Goal: Task Accomplishment & Management: Use online tool/utility

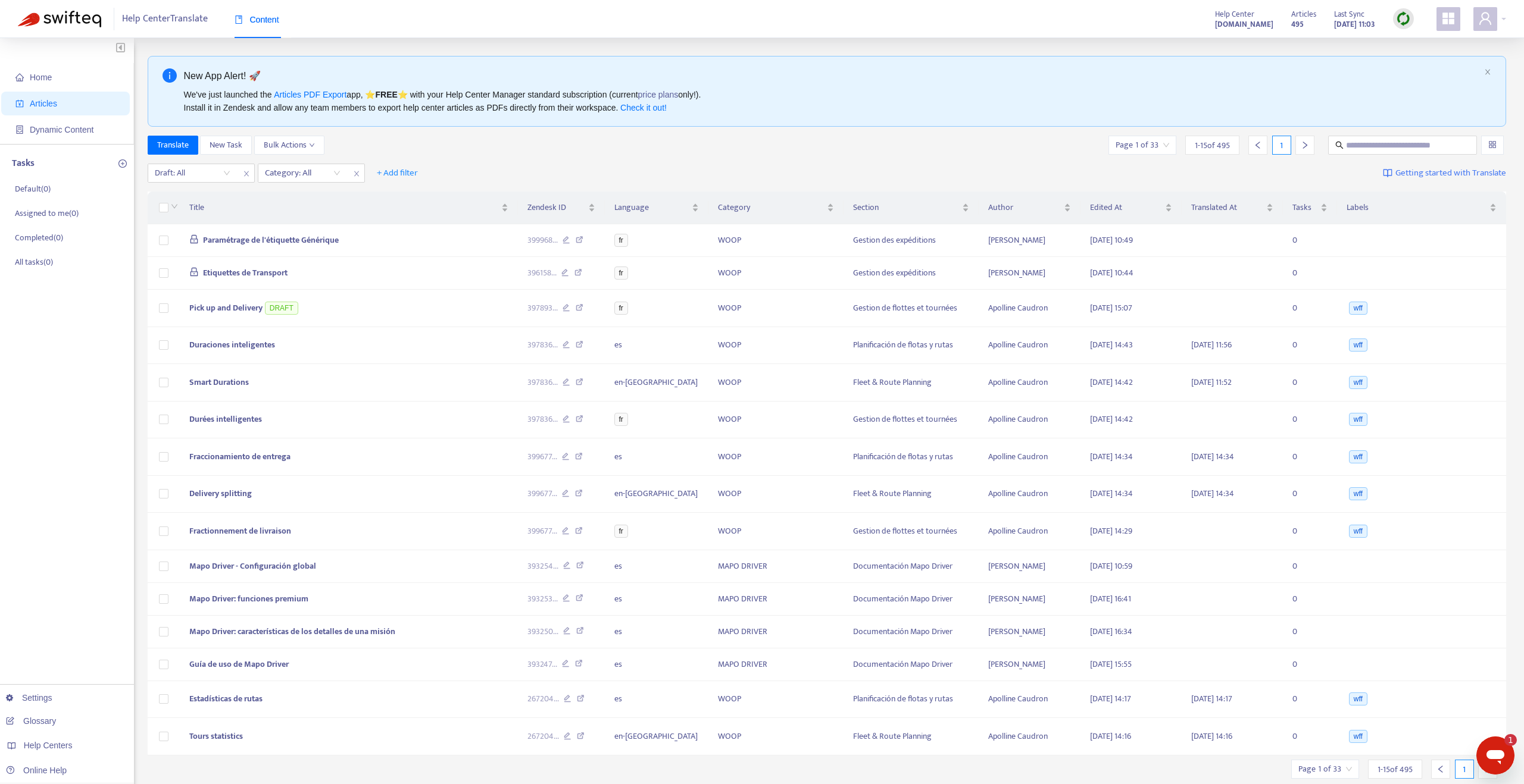
click at [1401, 19] on img at bounding box center [1403, 18] width 15 height 15
click at [1405, 44] on link "Quick Sync" at bounding box center [1428, 43] width 50 height 14
click at [231, 245] on span "Pick up and Delivery" at bounding box center [226, 242] width 74 height 14
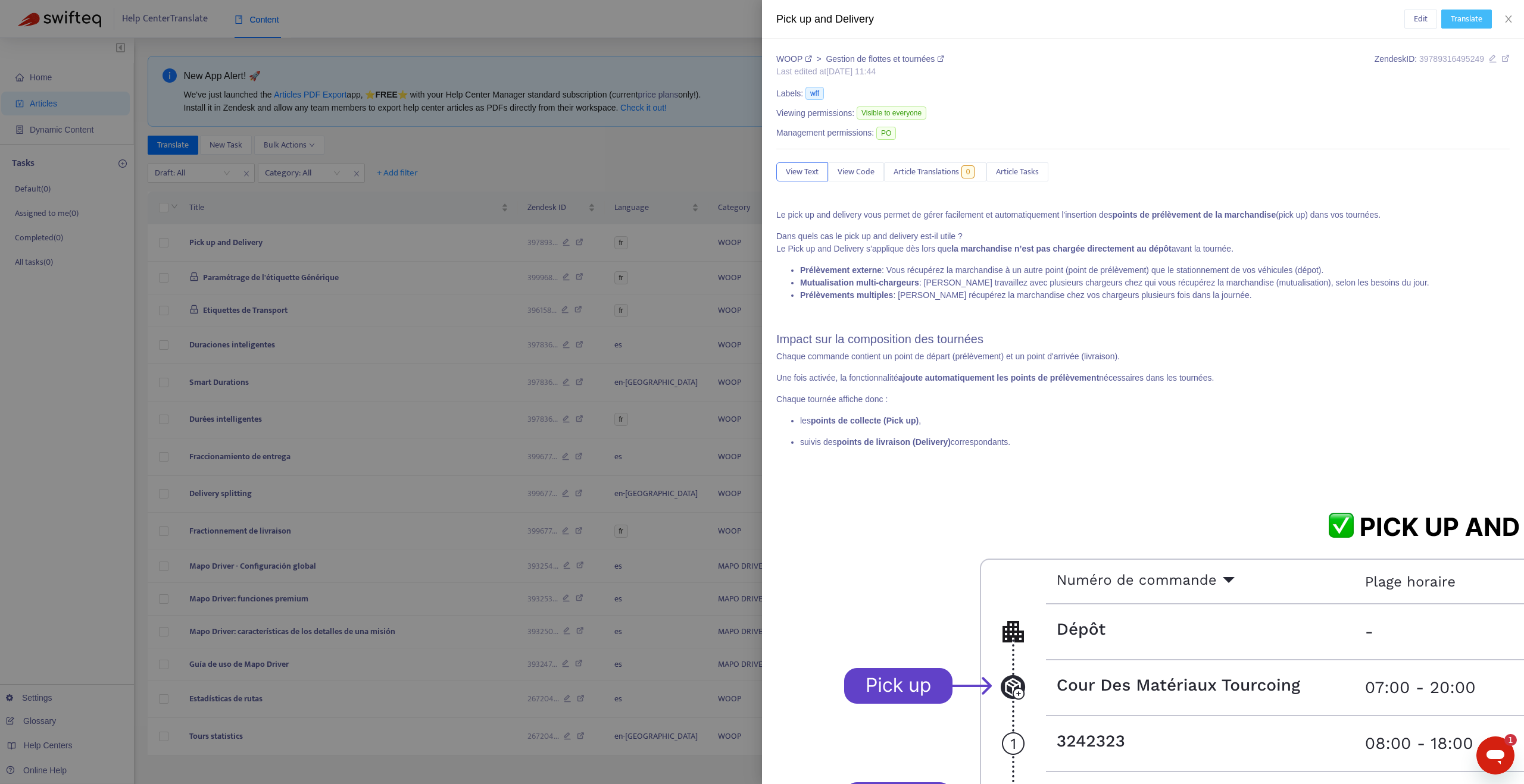
click at [1456, 24] on span "Translate" at bounding box center [1466, 19] width 32 height 14
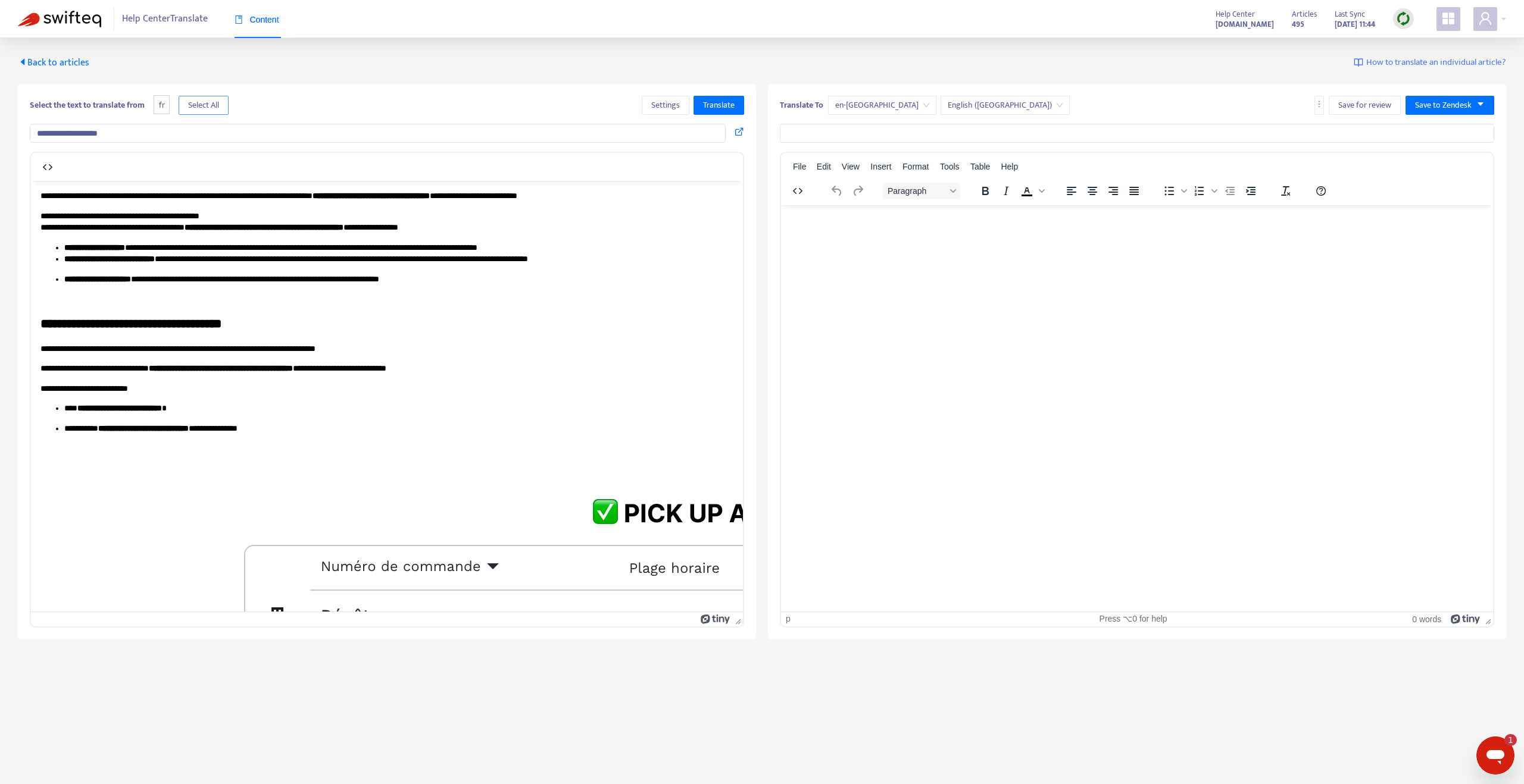
click at [195, 110] on span "Select All" at bounding box center [204, 106] width 31 height 14
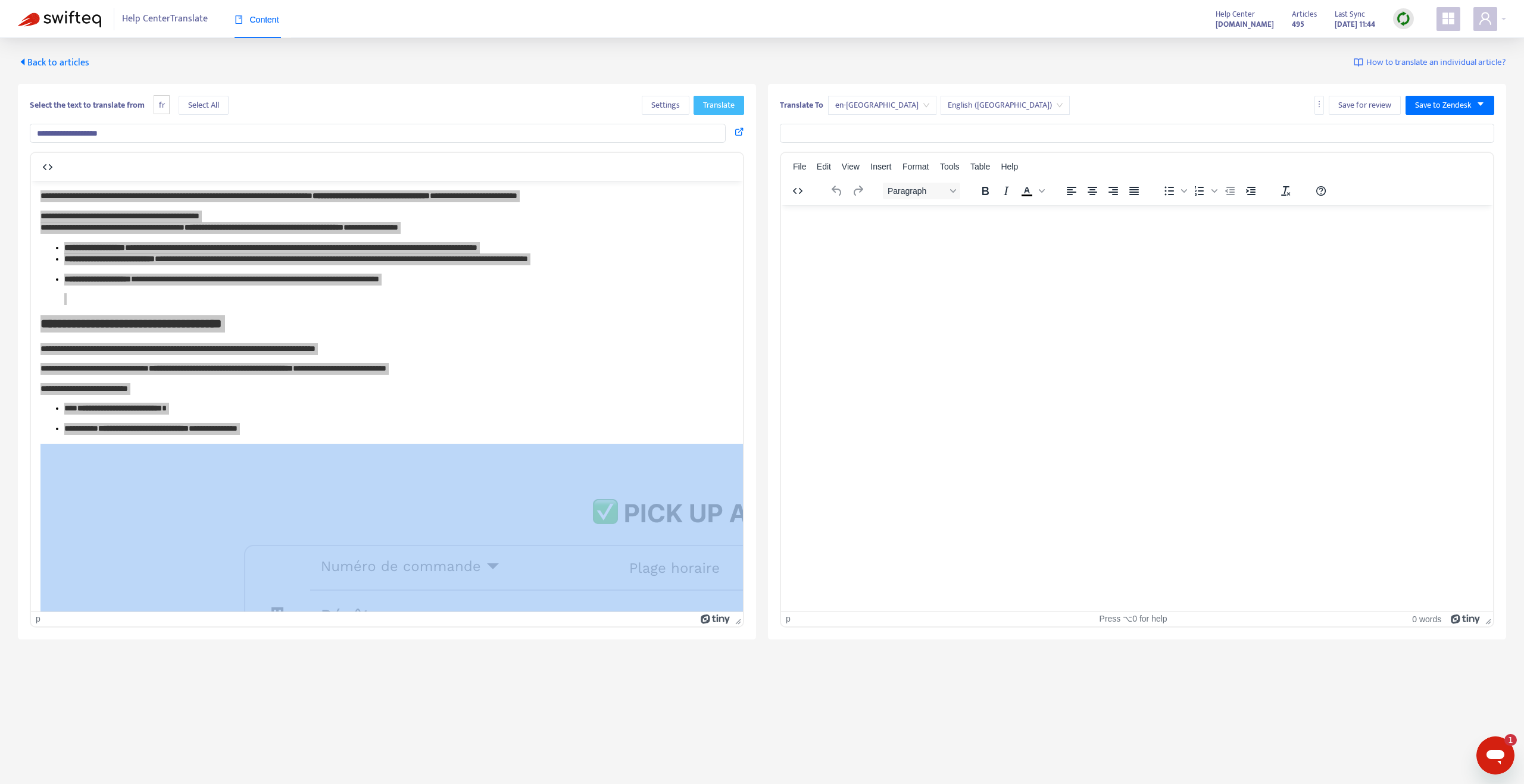
click at [717, 111] on button "Translate" at bounding box center [718, 106] width 50 height 19
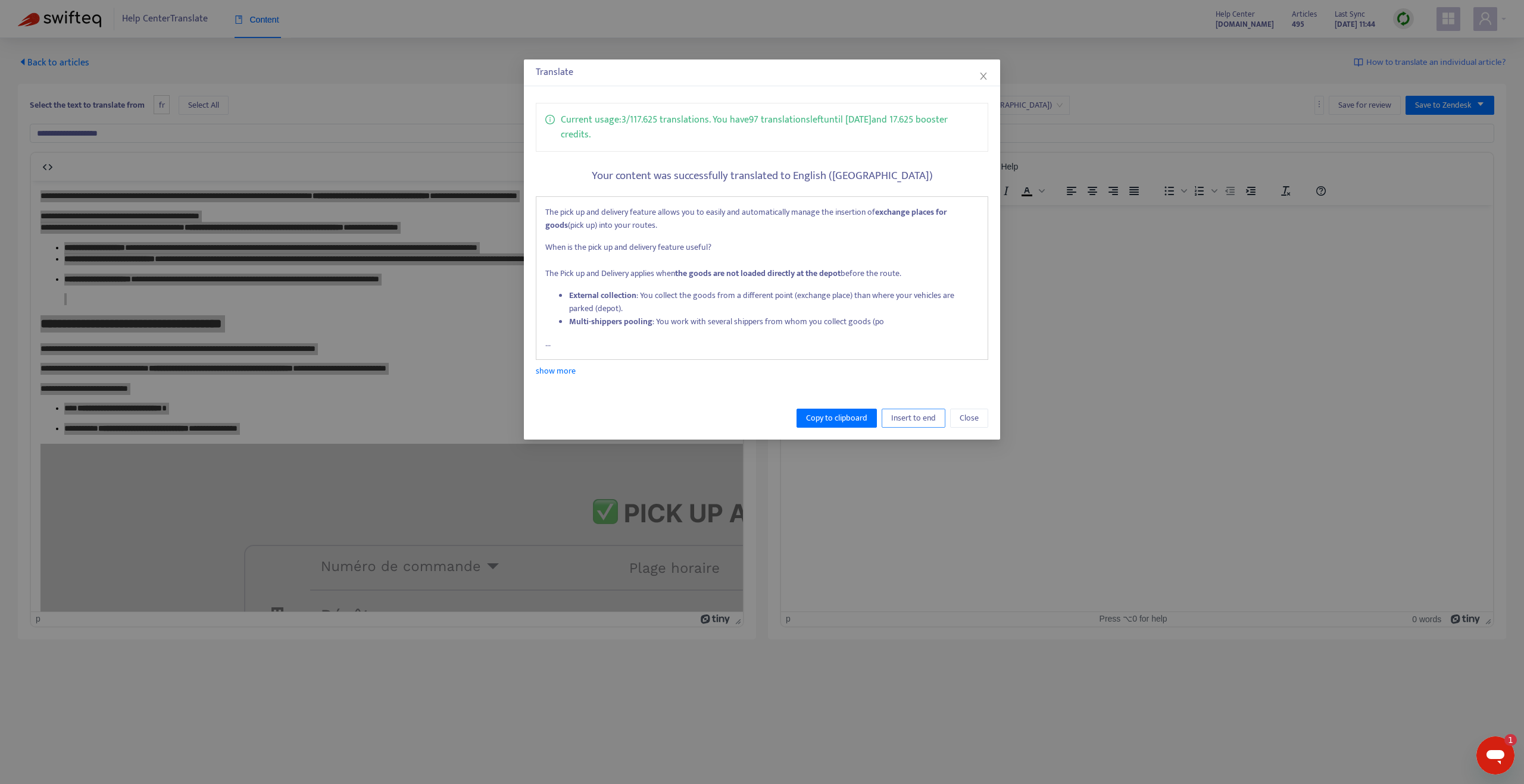
click at [905, 413] on span "Insert to end" at bounding box center [913, 419] width 45 height 14
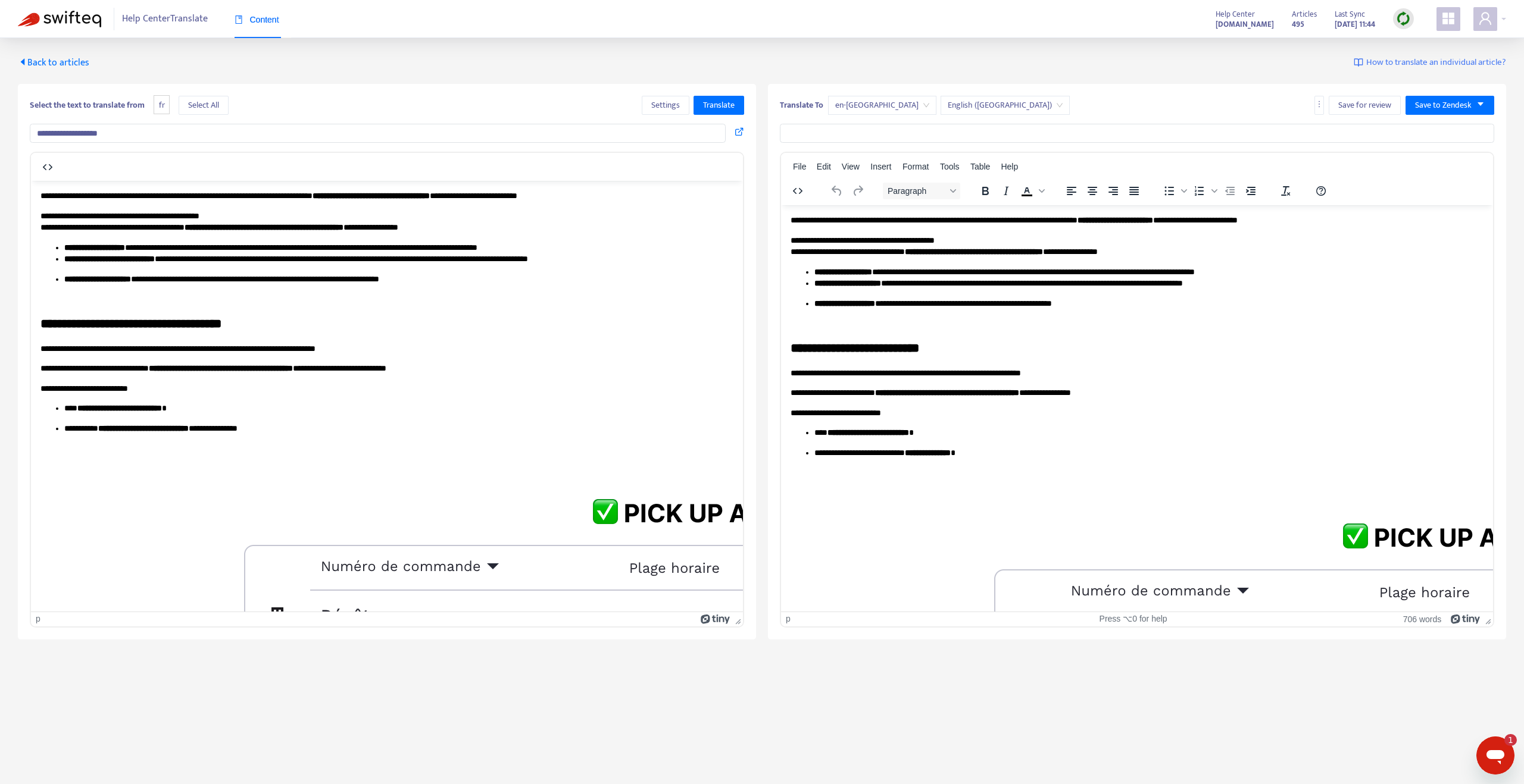
click at [353, 131] on input "**********" at bounding box center [378, 134] width 696 height 19
click at [837, 134] on input "text" at bounding box center [1136, 134] width 714 height 19
paste input "**********"
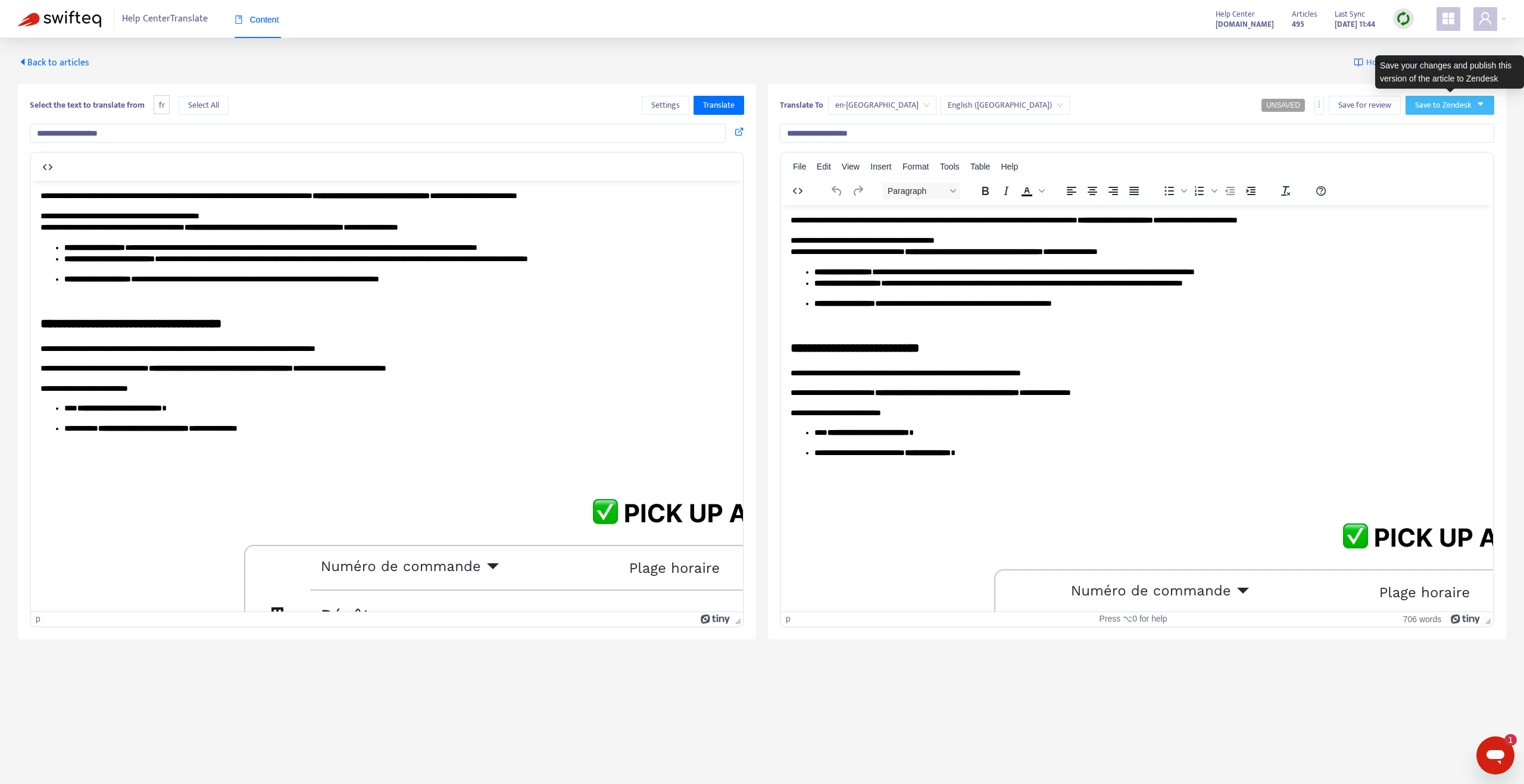
type input "**********"
click at [1435, 103] on span "Save to Zendesk" at bounding box center [1444, 106] width 56 height 14
click at [1430, 126] on span "Publish" at bounding box center [1438, 129] width 46 height 14
click at [849, 108] on span "en-[GEOGRAPHIC_DATA]" at bounding box center [881, 105] width 94 height 17
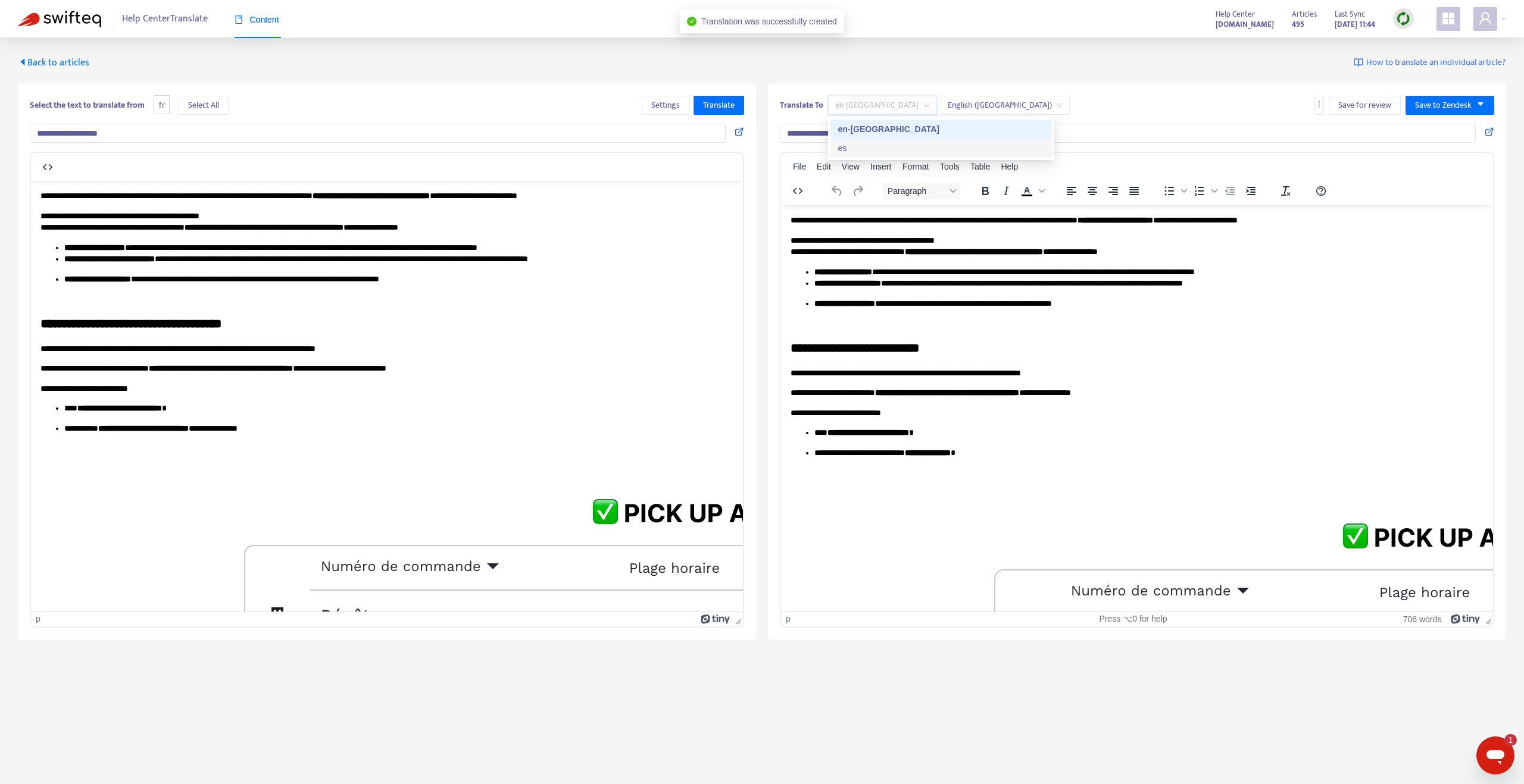
click at [844, 143] on div "es" at bounding box center [941, 148] width 207 height 14
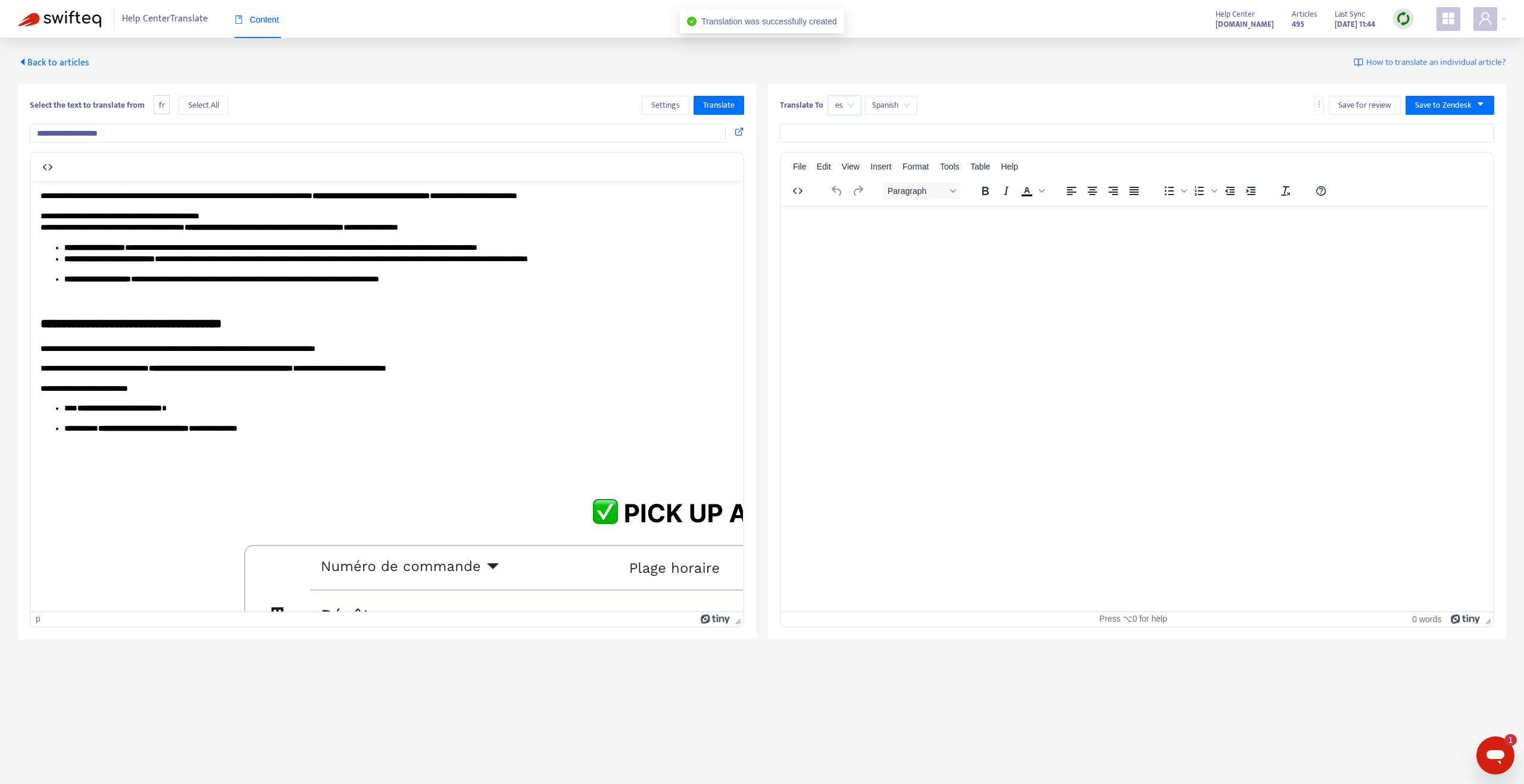
click at [235, 102] on div "Select the text to translate from fr Select All Settings Translate" at bounding box center [387, 106] width 714 height 19
click at [222, 106] on button "Select All" at bounding box center [204, 106] width 50 height 19
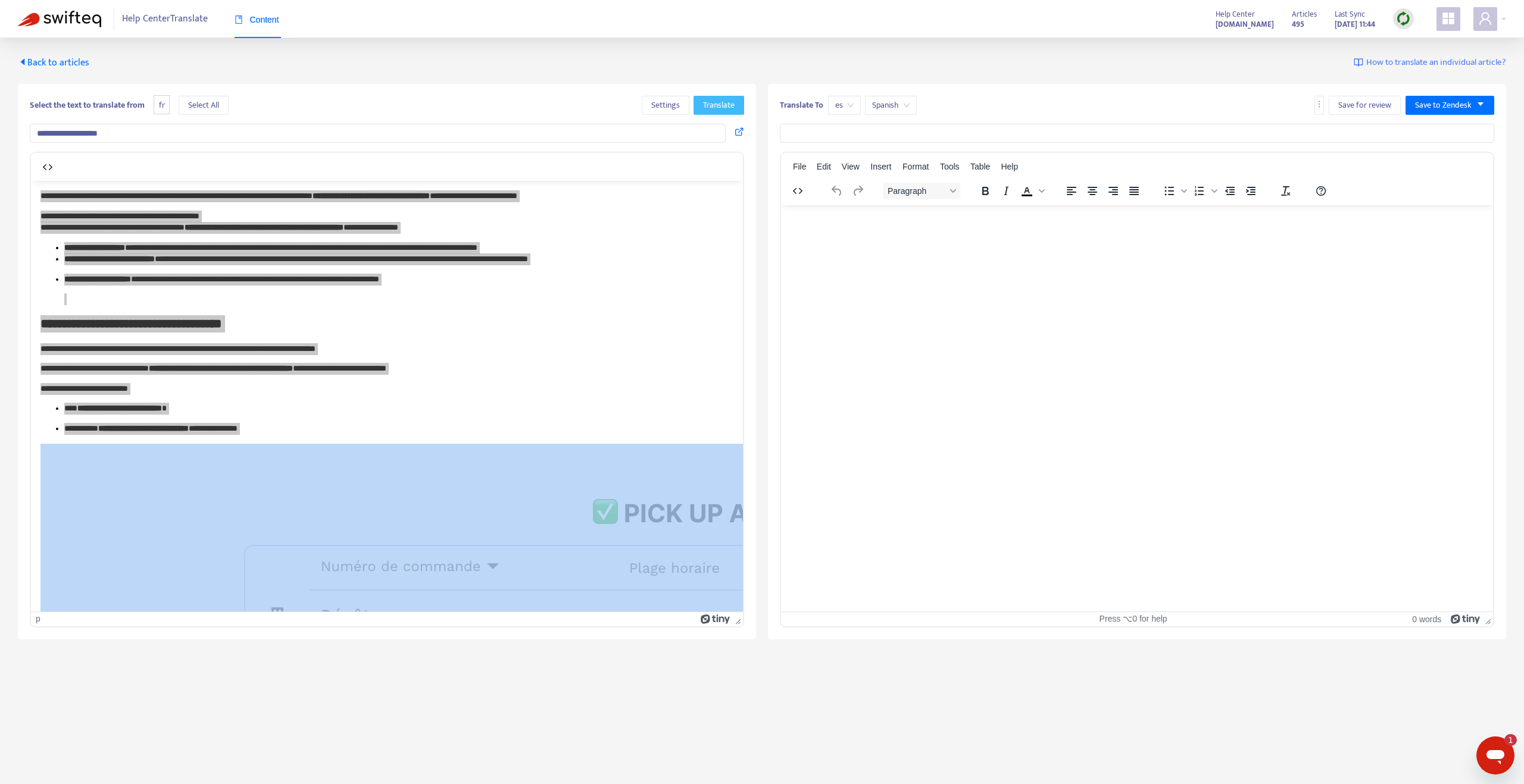
click at [713, 111] on button "Translate" at bounding box center [718, 106] width 50 height 19
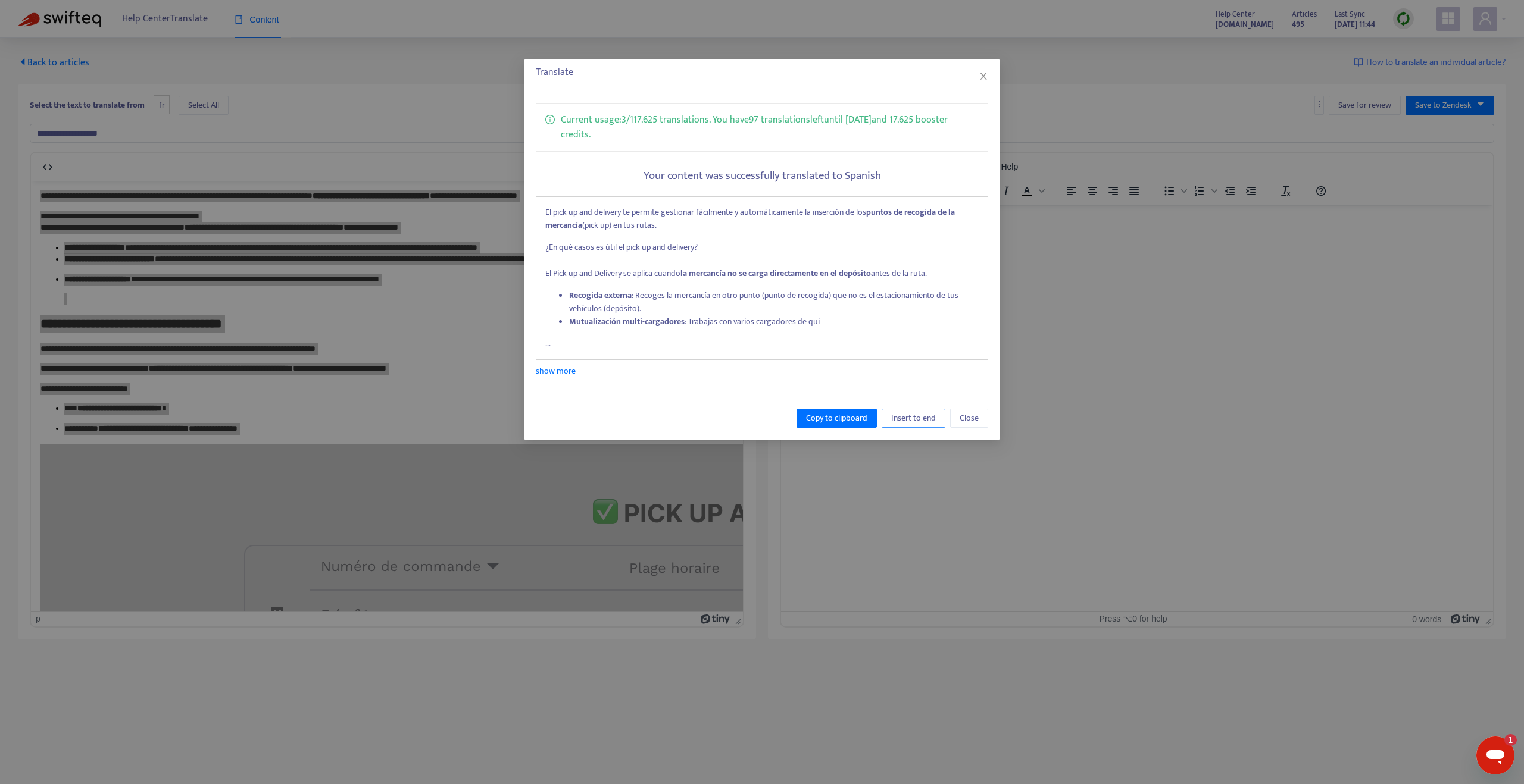
click at [909, 412] on span "Insert to end" at bounding box center [913, 419] width 45 height 14
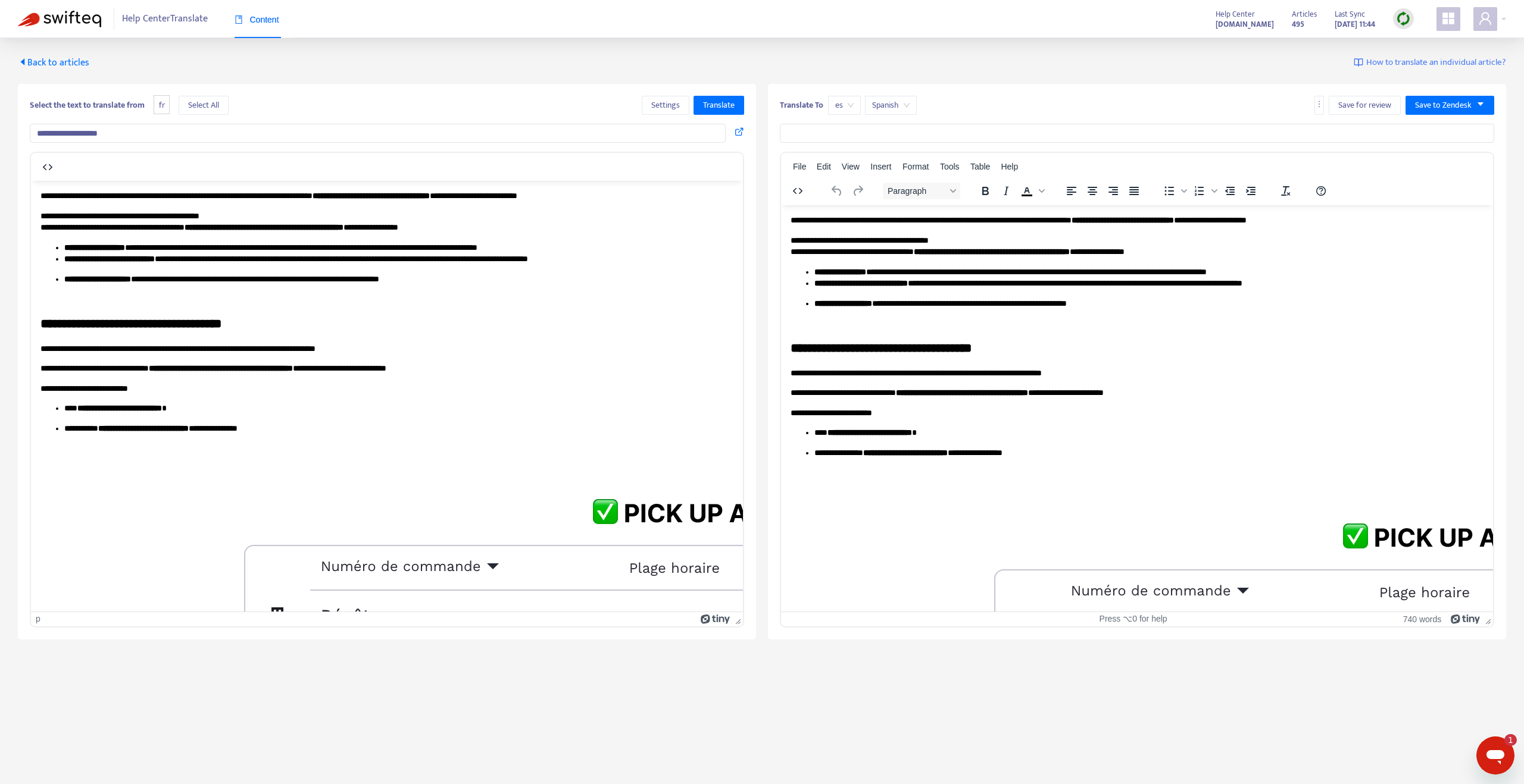
click at [89, 129] on input "**********" at bounding box center [378, 134] width 696 height 19
click at [867, 141] on input "text" at bounding box center [1136, 134] width 714 height 19
paste input "**********"
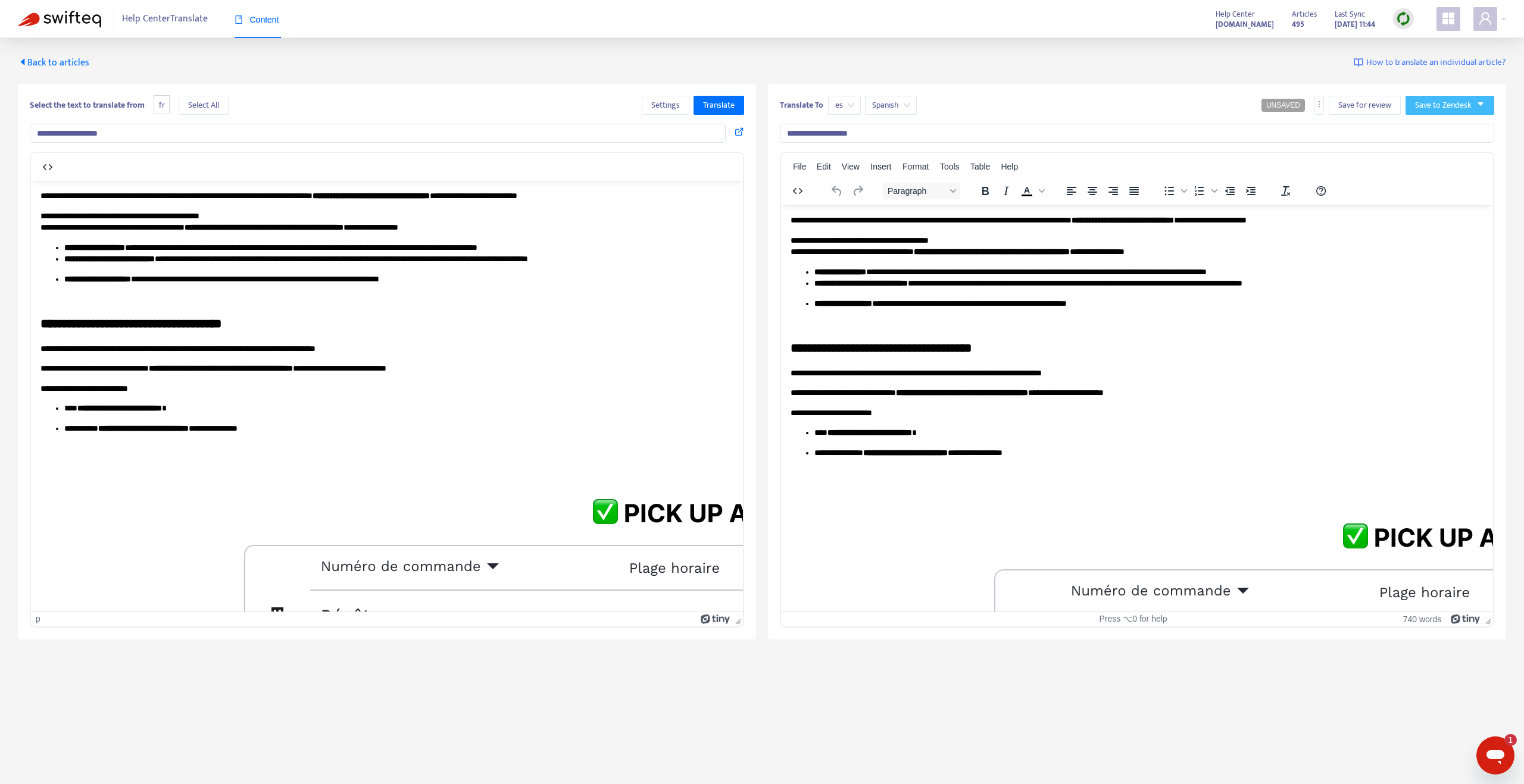
type input "**********"
click at [1455, 106] on span "Save to Zendesk" at bounding box center [1444, 106] width 56 height 14
click at [1432, 145] on span "Save as draft" at bounding box center [1438, 148] width 46 height 14
click at [1476, 102] on icon "caret-down" at bounding box center [1480, 104] width 9 height 9
click at [1476, 101] on icon "caret-down" at bounding box center [1480, 104] width 9 height 9
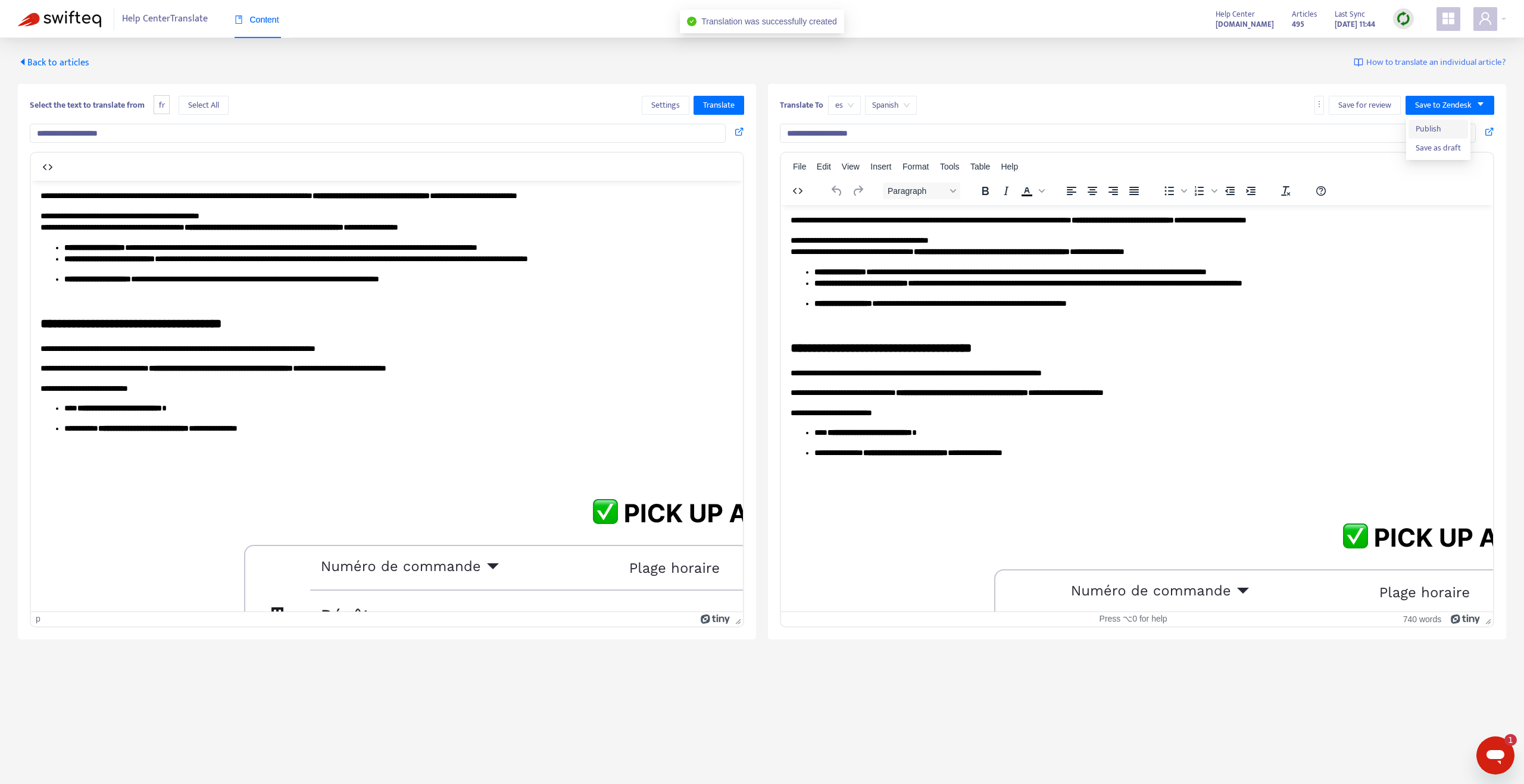
click at [1439, 125] on span "Publish" at bounding box center [1438, 129] width 46 height 14
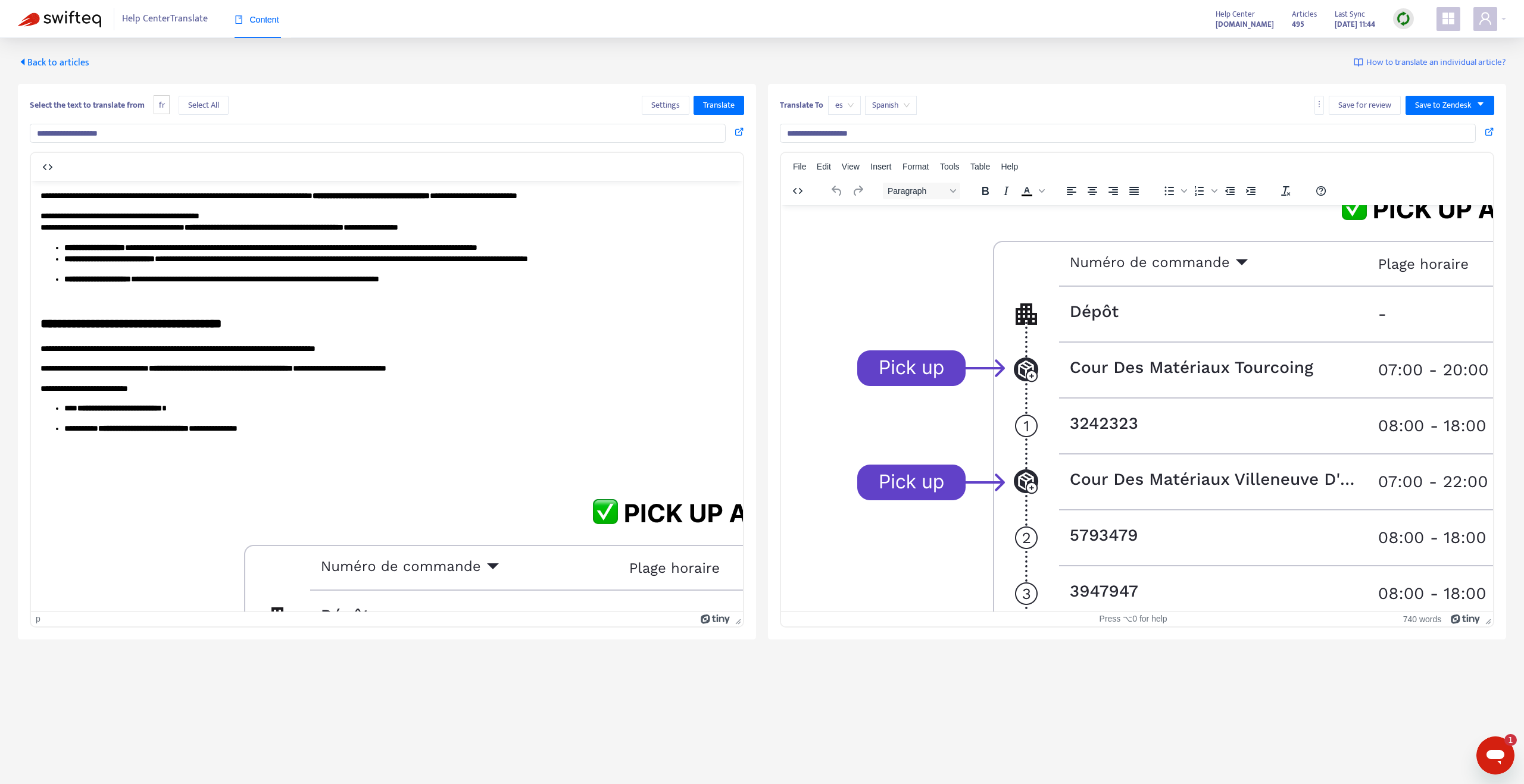
scroll to position [0, 1]
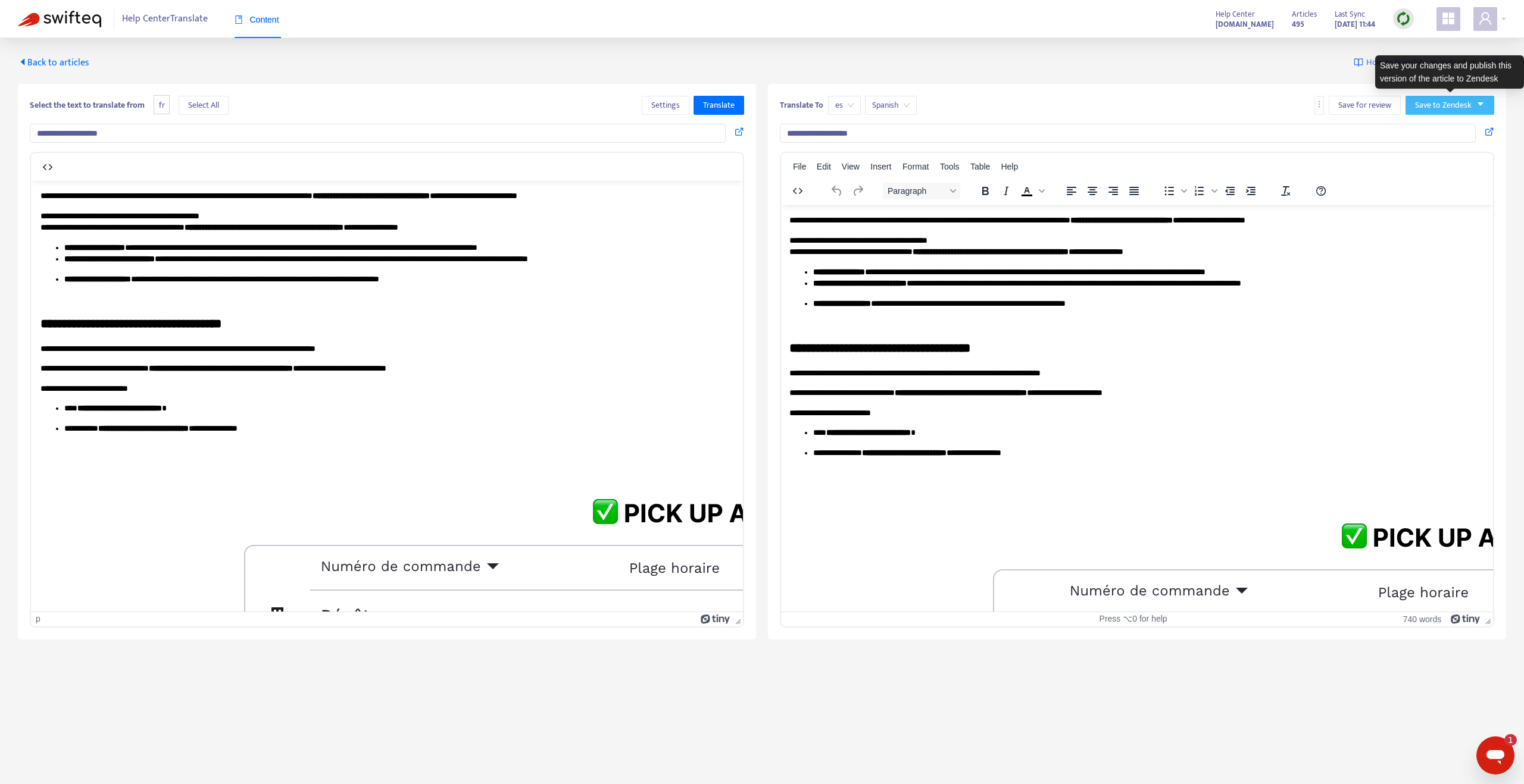
click at [1487, 104] on button "Save to Zendesk" at bounding box center [1449, 106] width 88 height 19
click at [1421, 130] on span "Publish" at bounding box center [1438, 129] width 46 height 14
